Goal: Task Accomplishment & Management: Use online tool/utility

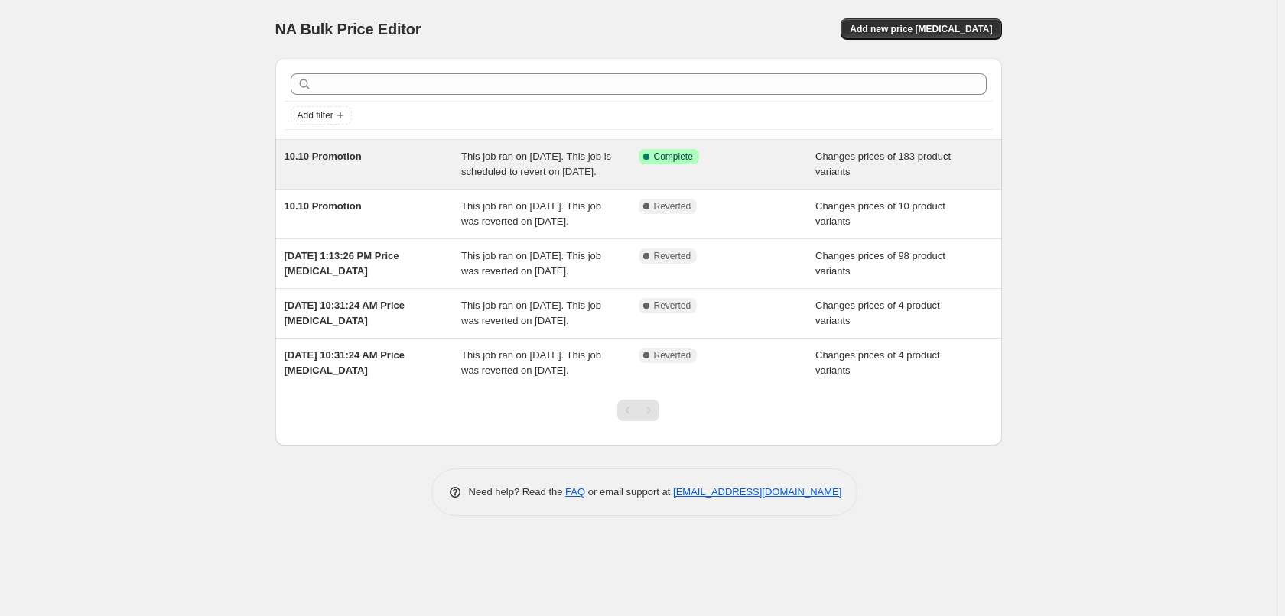
click at [760, 174] on div "Success Complete Complete" at bounding box center [727, 164] width 177 height 31
